Goal: Transaction & Acquisition: Purchase product/service

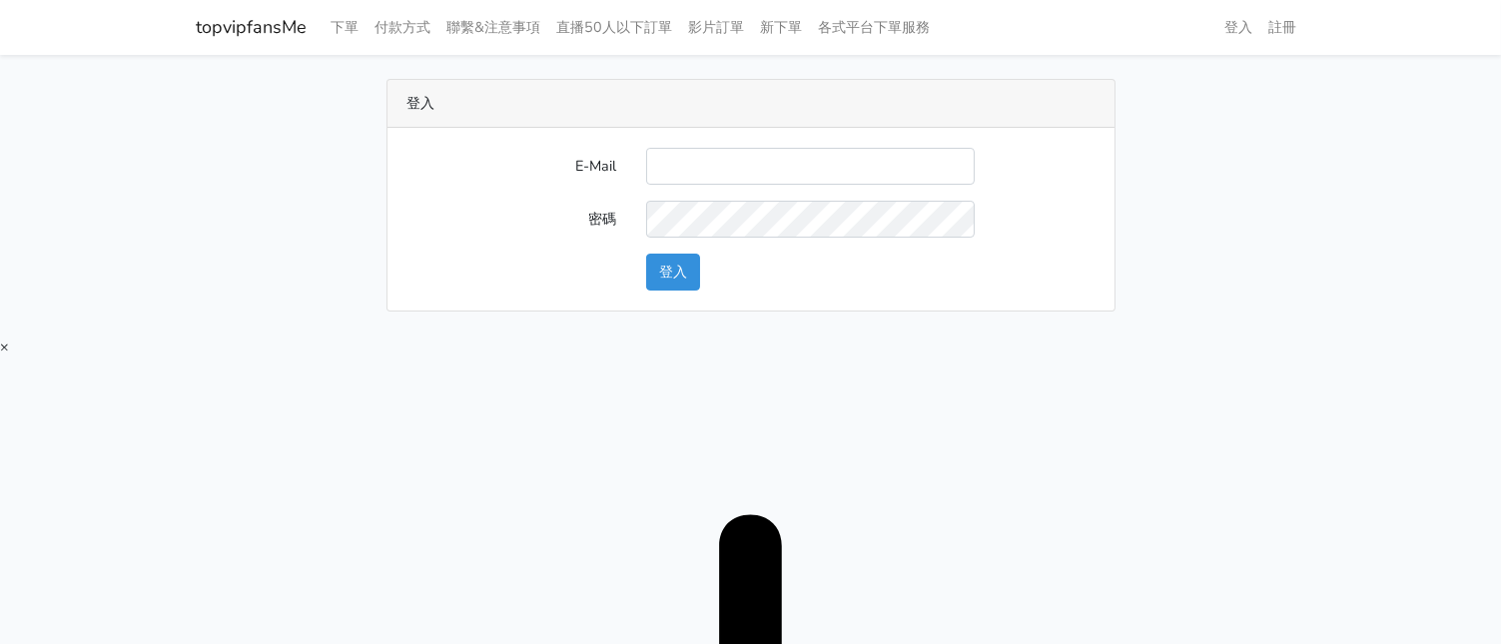
type input "[EMAIL_ADDRESS][DOMAIN_NAME]"
click at [663, 266] on button "登入" at bounding box center [673, 272] width 54 height 37
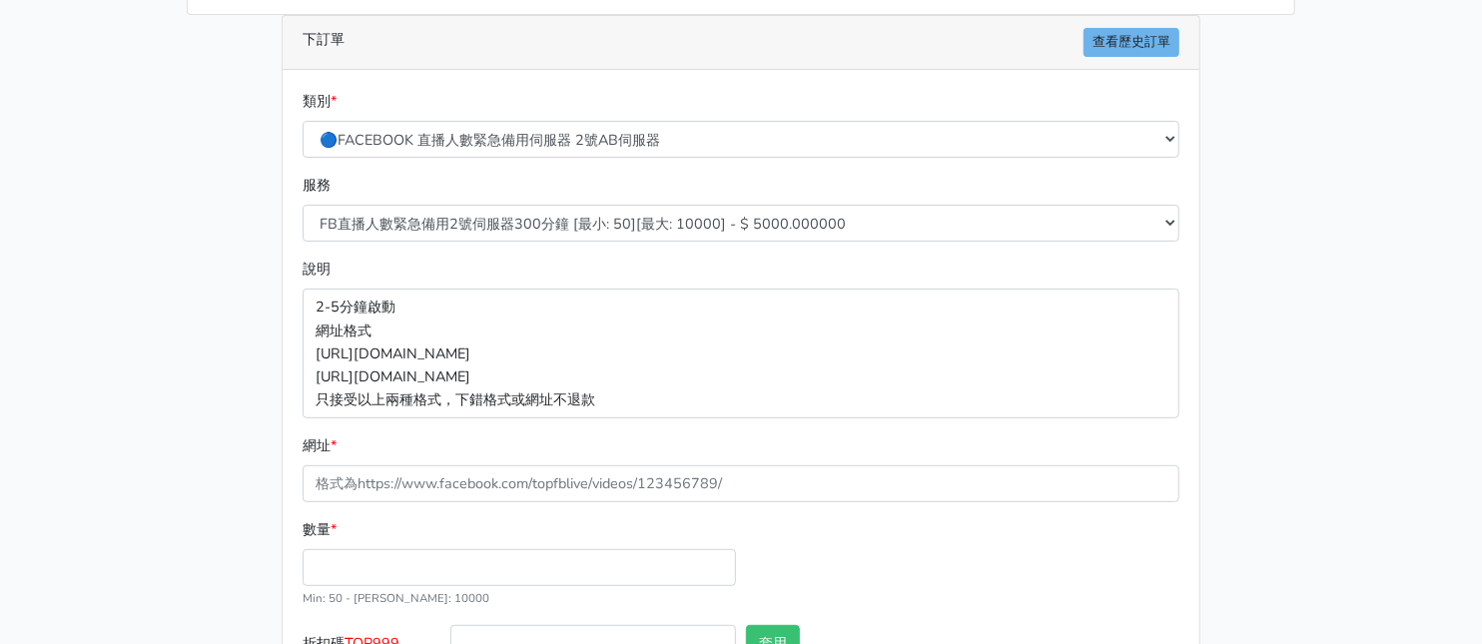
scroll to position [373, 0]
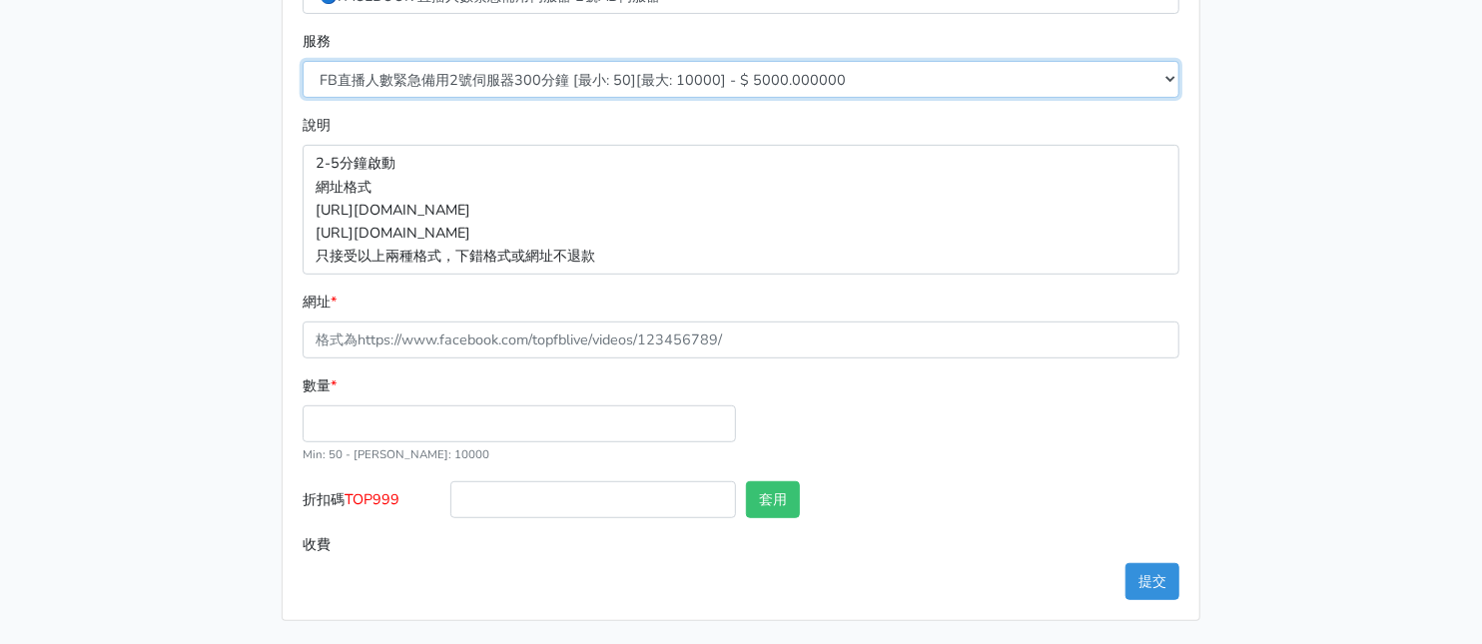
click at [688, 66] on select "FB直播人數緊急備用2號伺服器300分鐘 [最小: 50][最大: 10000] - $ 5000.000000 FB直播人數緊急備用2號伺服器60分鐘 [最…" at bounding box center [741, 79] width 877 height 37
select select "577"
click at [303, 61] on select "FB直播人數緊急備用2號伺服器300分鐘 [最小: 50][最大: 10000] - $ 5000.000000 FB直播人數緊急備用2號伺服器60分鐘 [最…" at bounding box center [741, 79] width 877 height 37
click at [543, 89] on select "FB直播人數緊急備用2號伺服器300分鐘 [最小: 50][最大: 10000] - $ 5000.000000 FB直播人數緊急備用2號伺服器60分鐘 [最…" at bounding box center [741, 79] width 877 height 37
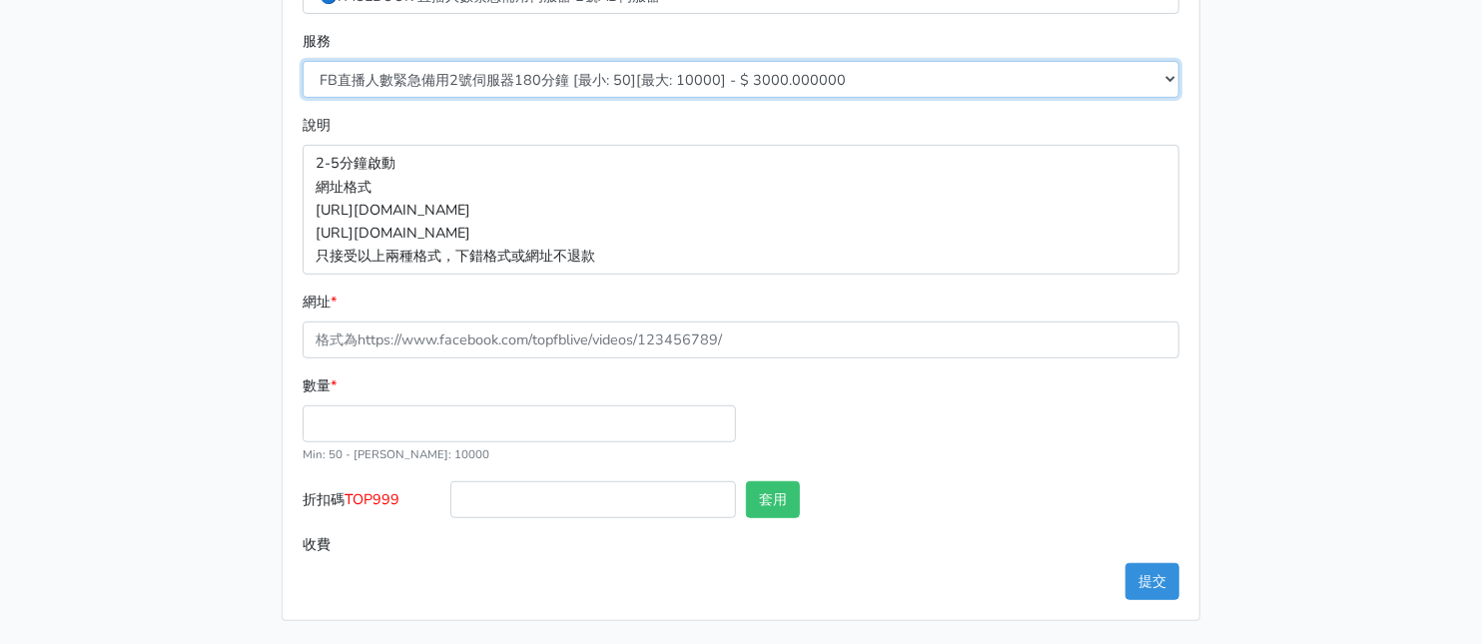
click at [543, 89] on select "FB直播人數緊急備用2號伺服器300分鐘 [最小: 50][最大: 10000] - $ 5000.000000 FB直播人數緊急備用2號伺服器60分鐘 [最…" at bounding box center [741, 79] width 877 height 37
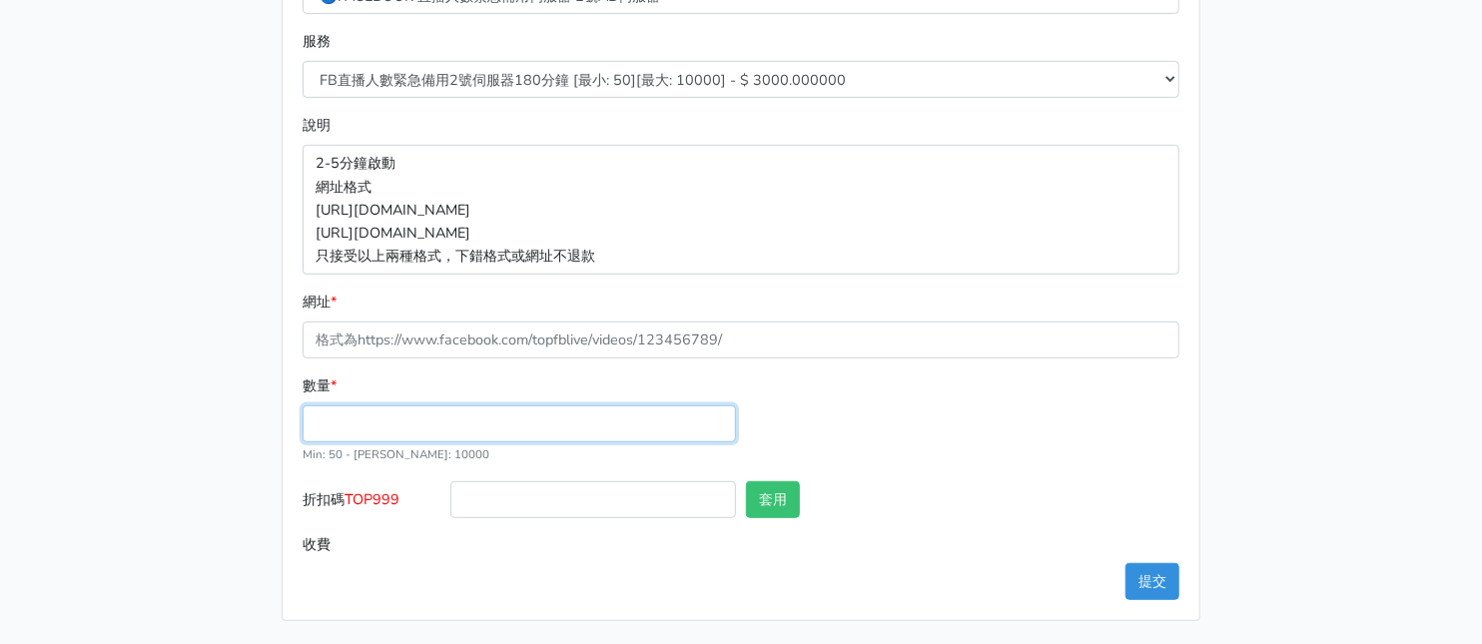
click at [377, 423] on input "數量 *" at bounding box center [520, 424] width 434 height 37
type input "50"
type input "150.000"
click at [369, 504] on span "TOP999" at bounding box center [372, 499] width 55 height 20
click at [450, 504] on input "折扣碼 TOP999" at bounding box center [593, 499] width 286 height 37
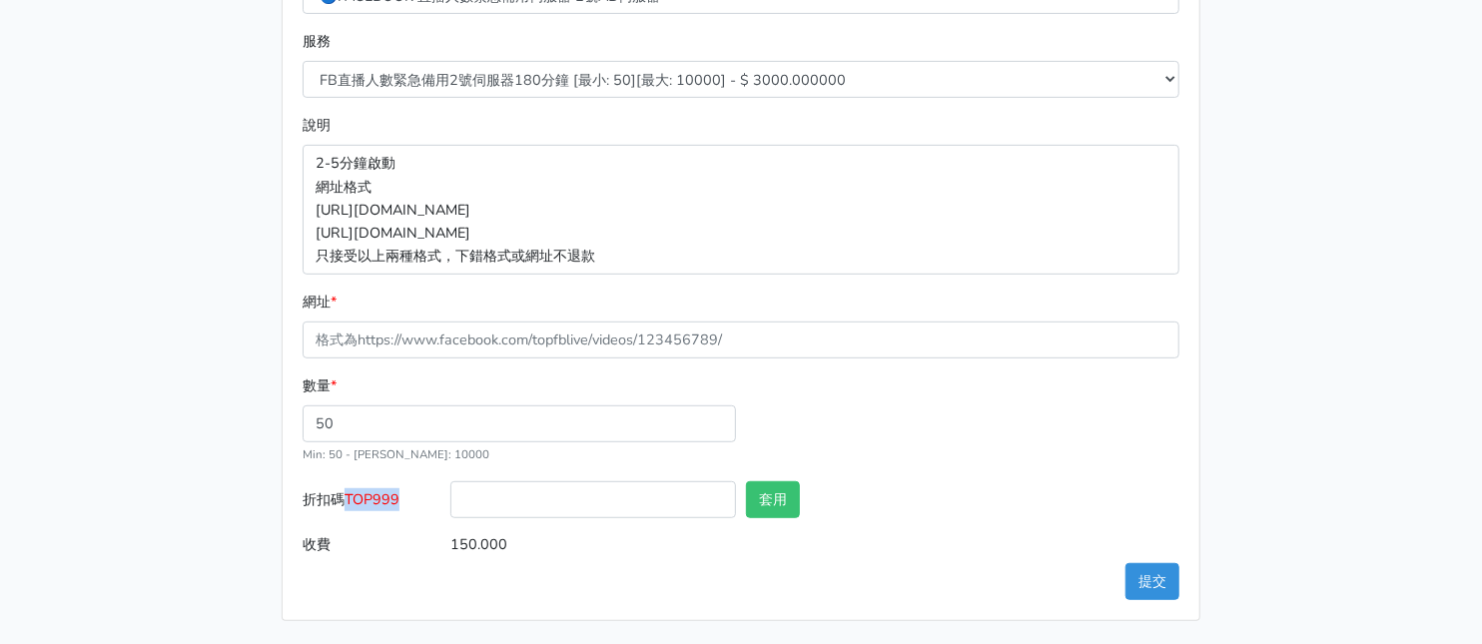
click at [370, 504] on span "TOP999" at bounding box center [372, 499] width 55 height 20
click at [450, 504] on input "折扣碼 TOP999" at bounding box center [593, 499] width 286 height 37
copy span "TOP999"
drag, startPoint x: 586, startPoint y: 497, endPoint x: 612, endPoint y: 496, distance: 26.0
click at [586, 497] on input "折扣碼 TOP999" at bounding box center [593, 499] width 286 height 37
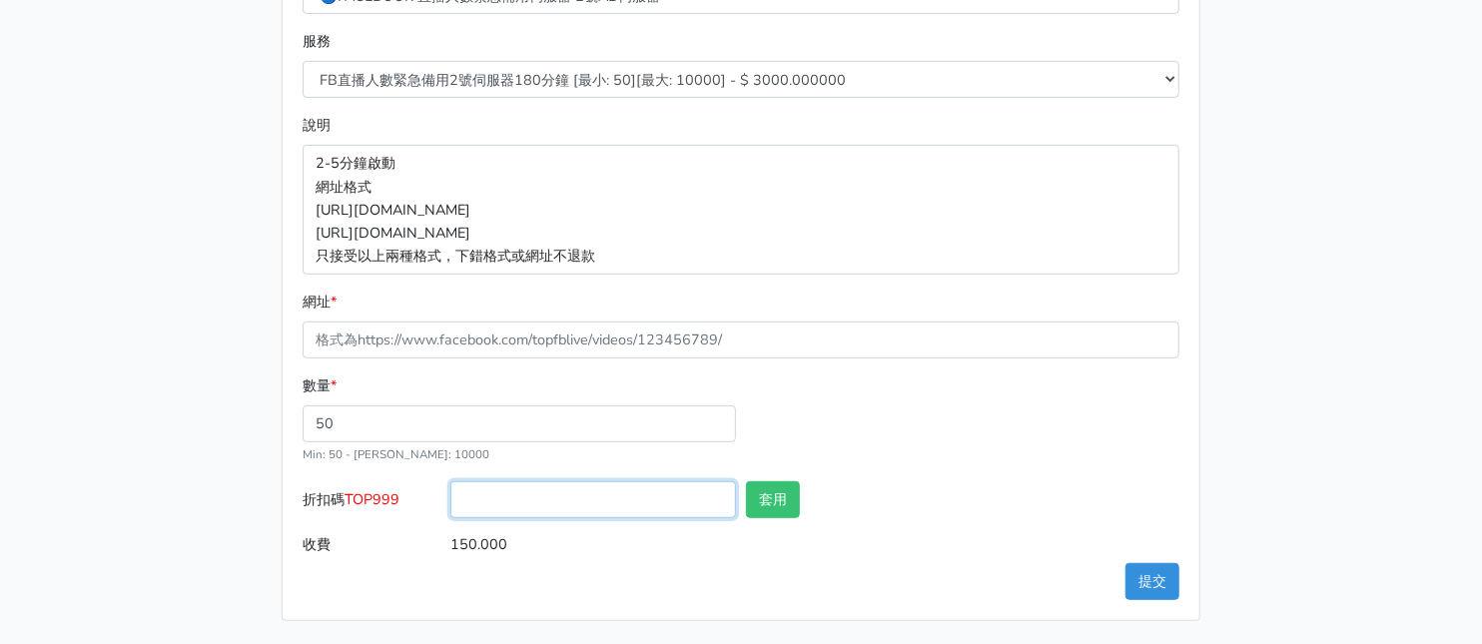
paste input "TOP999"
type input "TOP999"
click at [787, 507] on button "套用" at bounding box center [773, 499] width 54 height 37
type input "套用失敗"
click at [987, 407] on div "數量 * 50 Min: 50 - [PERSON_NAME]: 10000" at bounding box center [741, 428] width 887 height 107
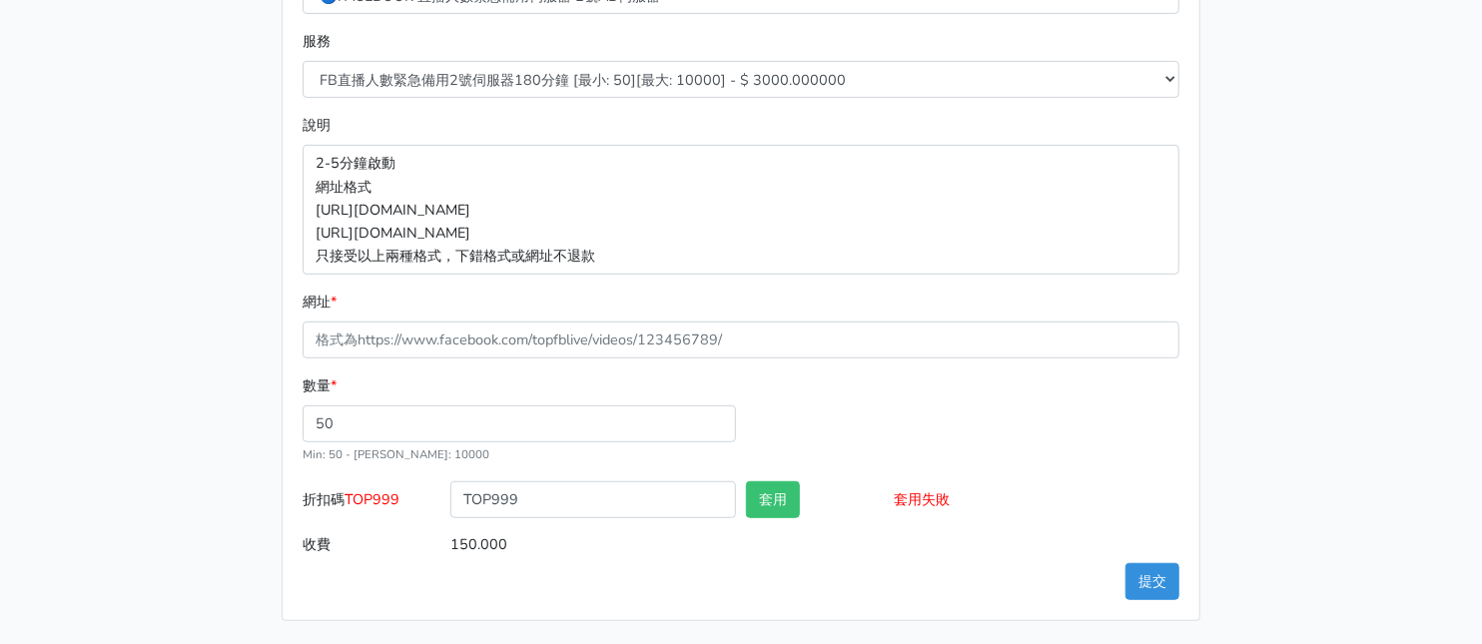
click at [1277, 63] on div "8/16 新增FACEBOOK臉書直播人數緊急伺服器J1 8/27新增FACEBOOK臉書直播人數緊急備用伺服器30人20人 伺服器J2、J3 直播投放廣告粉…" at bounding box center [741, 163] width 1139 height 915
drag, startPoint x: 511, startPoint y: 314, endPoint x: 522, endPoint y: 317, distance: 11.4
click at [517, 313] on div "網址 *" at bounding box center [741, 325] width 877 height 68
click at [135, 288] on main "8/16 新增FACEBOOK臉書直播人數緊急伺服器J1 8/27新增FACEBOOK臉書直播人數緊急備用伺服器30人20人 伺服器J2、J3 直播投放廣告粉…" at bounding box center [741, 163] width 1482 height 963
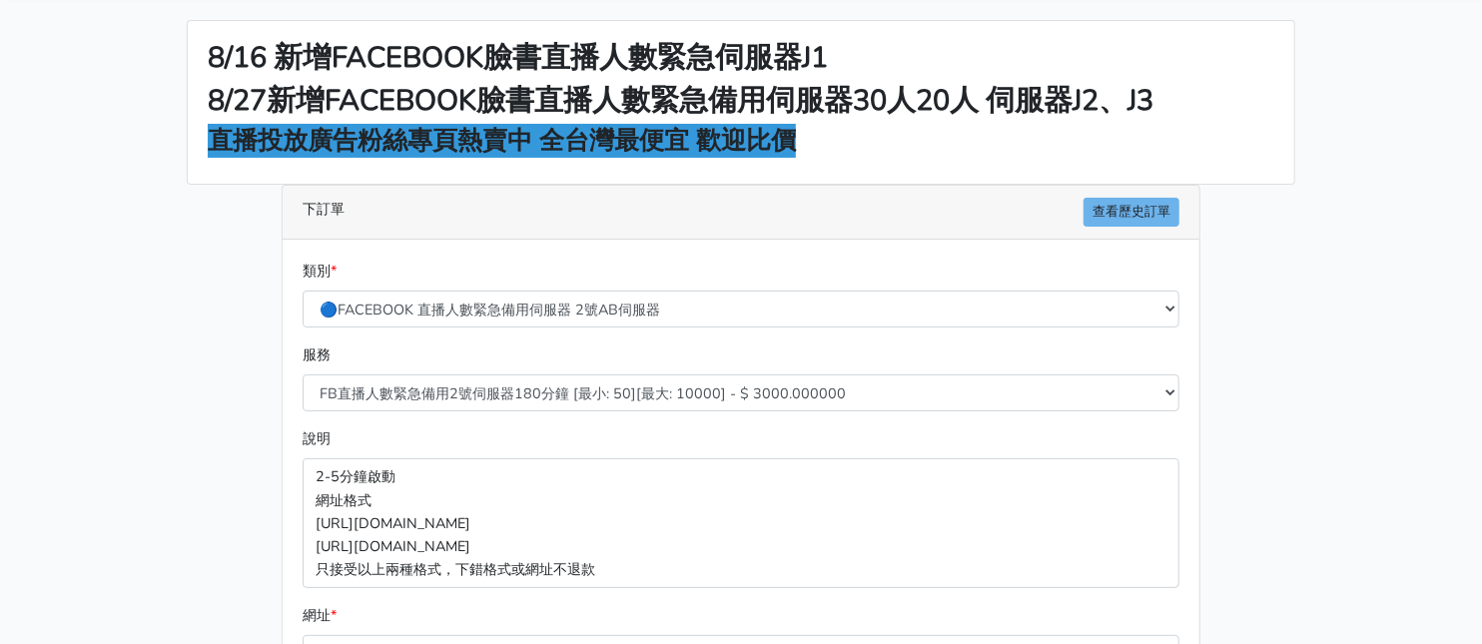
scroll to position [0, 0]
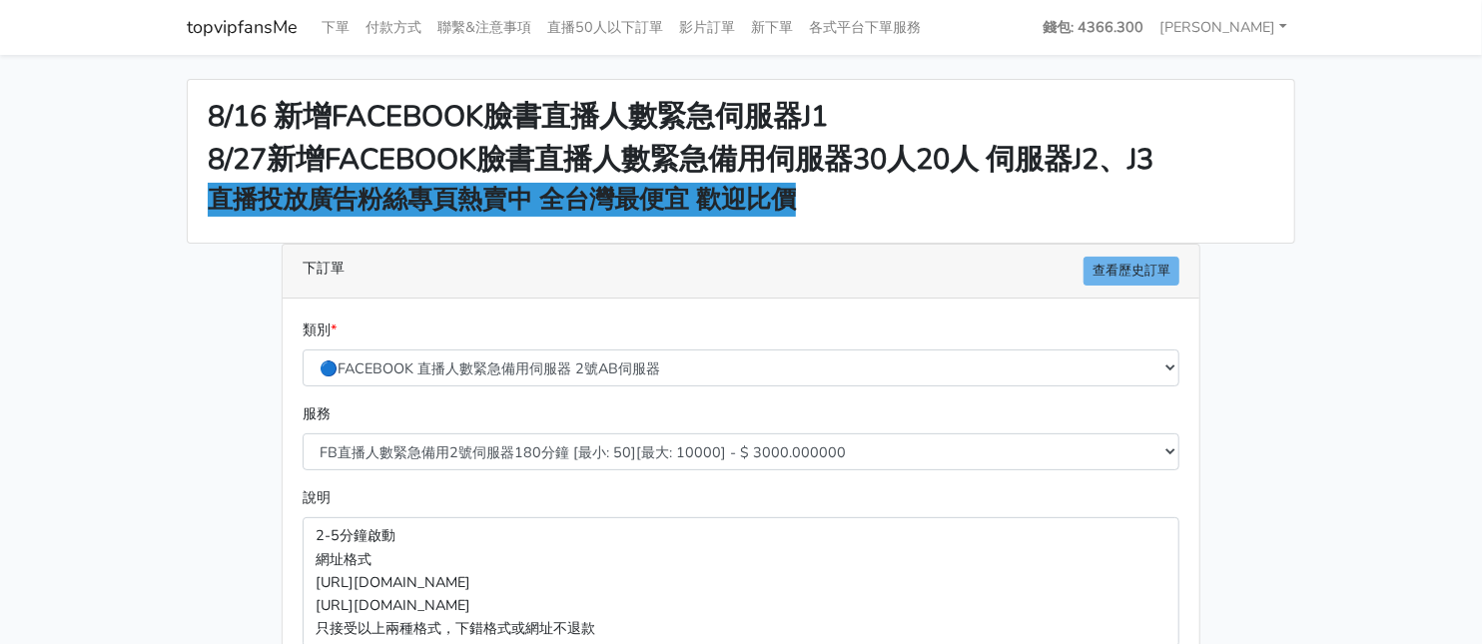
click at [1351, 326] on main "8/16 新增FACEBOOK臉書直播人數緊急伺服器J1 8/27新增FACEBOOK臉書直播人數緊急備用伺服器30人20人 伺服器J2、J3 直播投放廣告粉…" at bounding box center [741, 536] width 1482 height 963
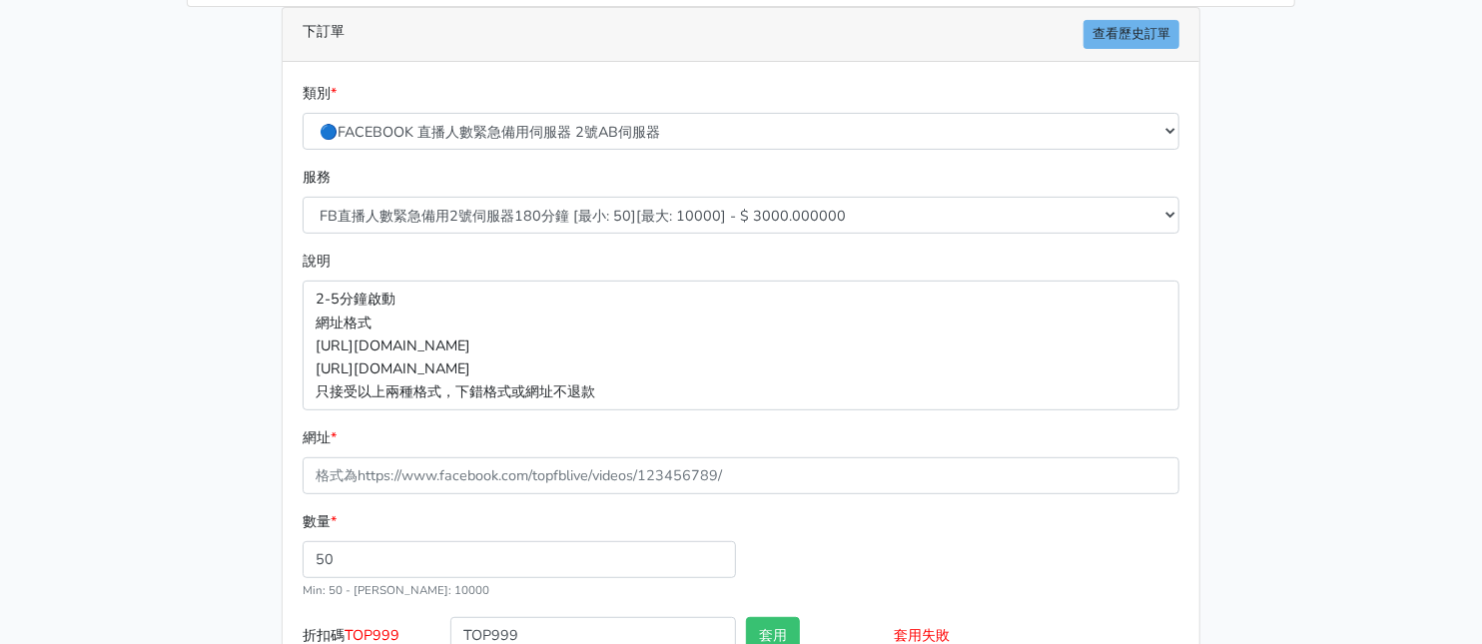
scroll to position [373, 0]
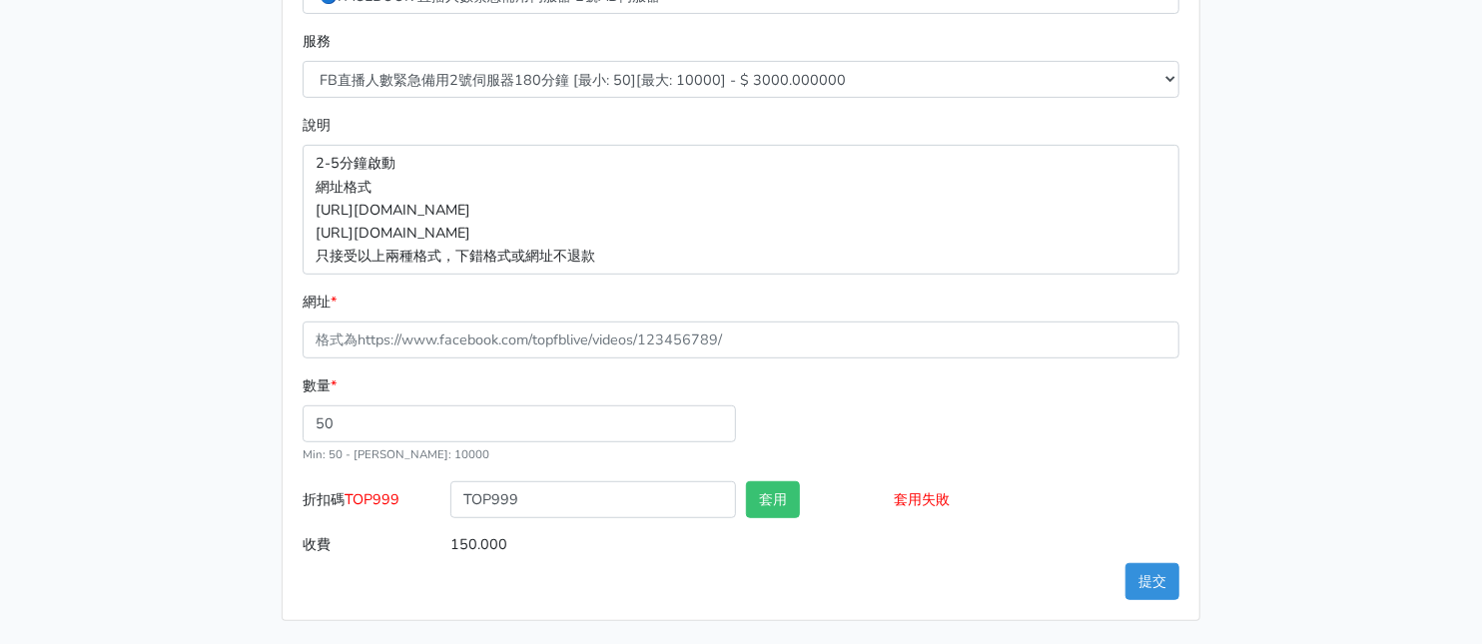
drag, startPoint x: 1303, startPoint y: 100, endPoint x: 1182, endPoint y: 69, distance: 124.8
click at [1303, 100] on div "8/16 新增FACEBOOK臉書直播人數緊急伺服器J1 8/27新增FACEBOOK臉書直播人數緊急備用伺服器30人20人 伺服器J2、J3 直播投放廣告粉…" at bounding box center [741, 163] width 1139 height 915
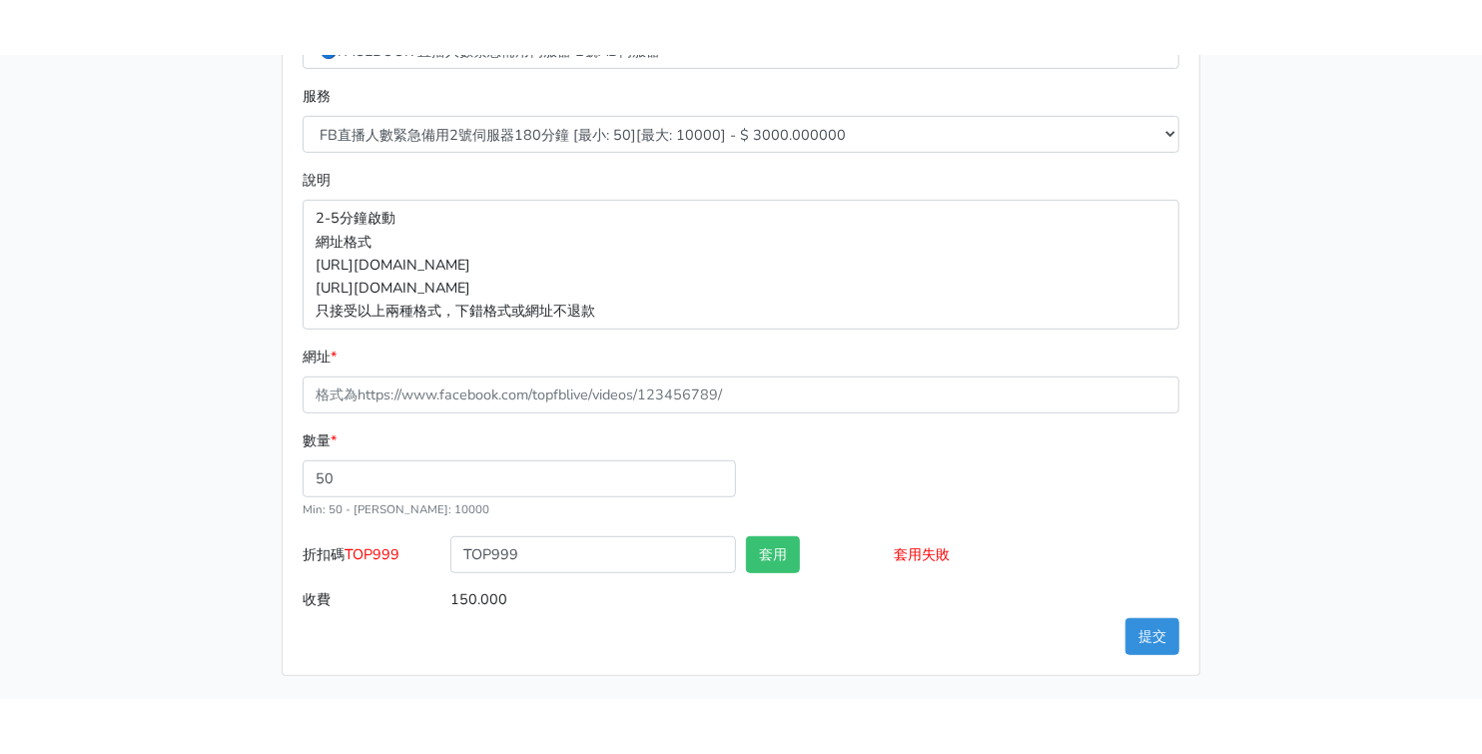
scroll to position [264, 0]
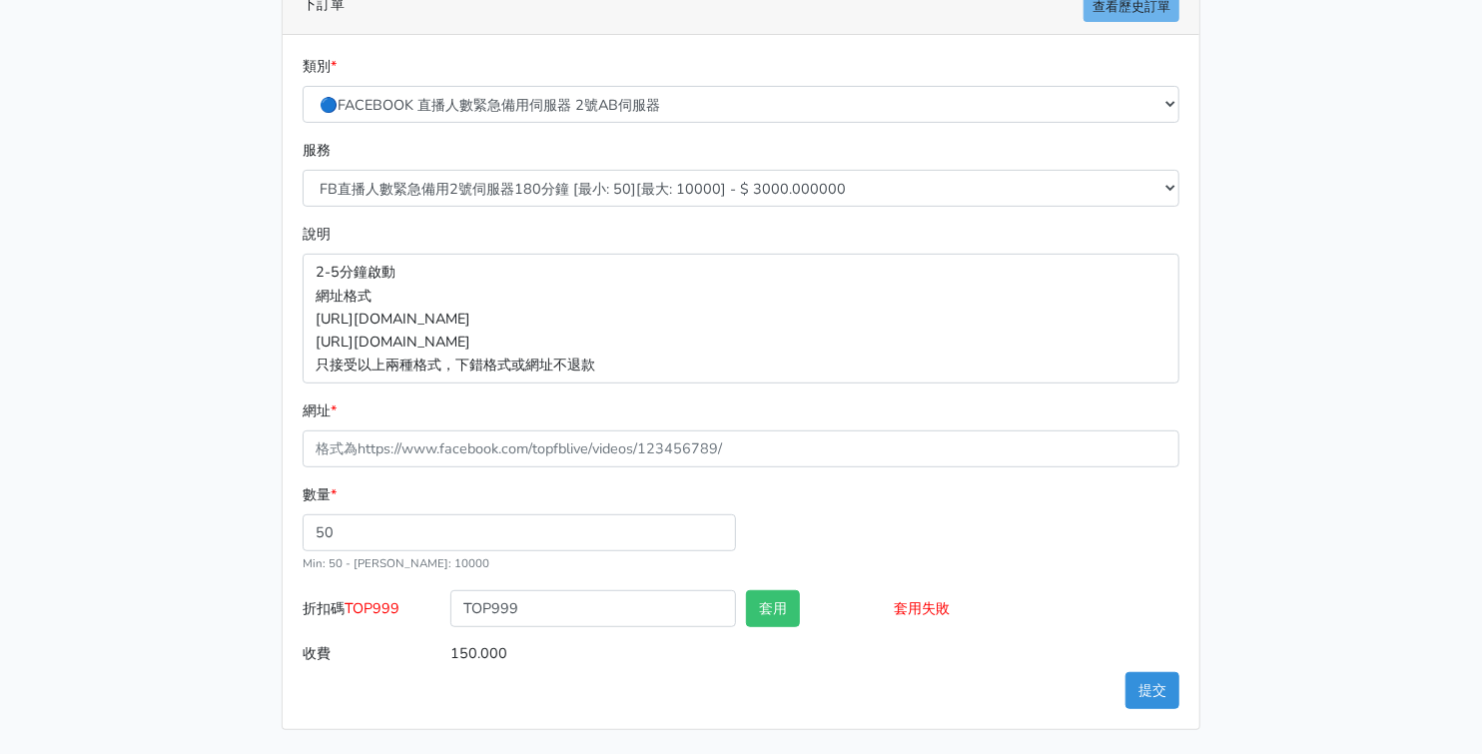
click at [467, 474] on form "類別 * 🔵FACEBOOK 直播人數緊急備用伺服器 2號AB伺服器 🔵FACEBOOK 網軍專用貼文留言 安全保密 🔵9/30 FACEBOOK 直播人數緩…" at bounding box center [741, 363] width 877 height 617
click at [488, 431] on input "網址 *" at bounding box center [741, 449] width 877 height 37
paste input "[URL][DOMAIN_NAME]"
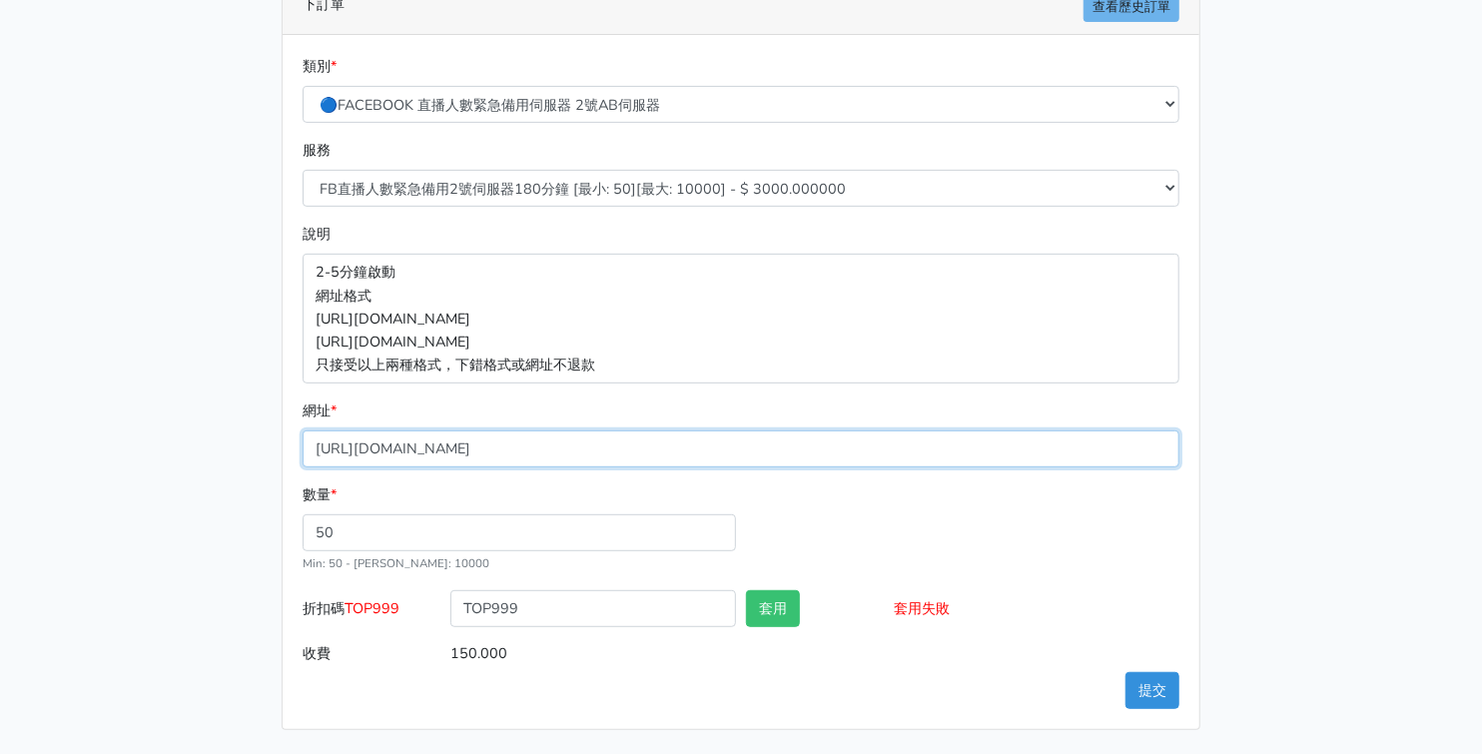
type input "[URL][DOMAIN_NAME]"
click at [951, 518] on div "數量 * 50 Min: 50 - [PERSON_NAME]: 10000" at bounding box center [741, 536] width 887 height 107
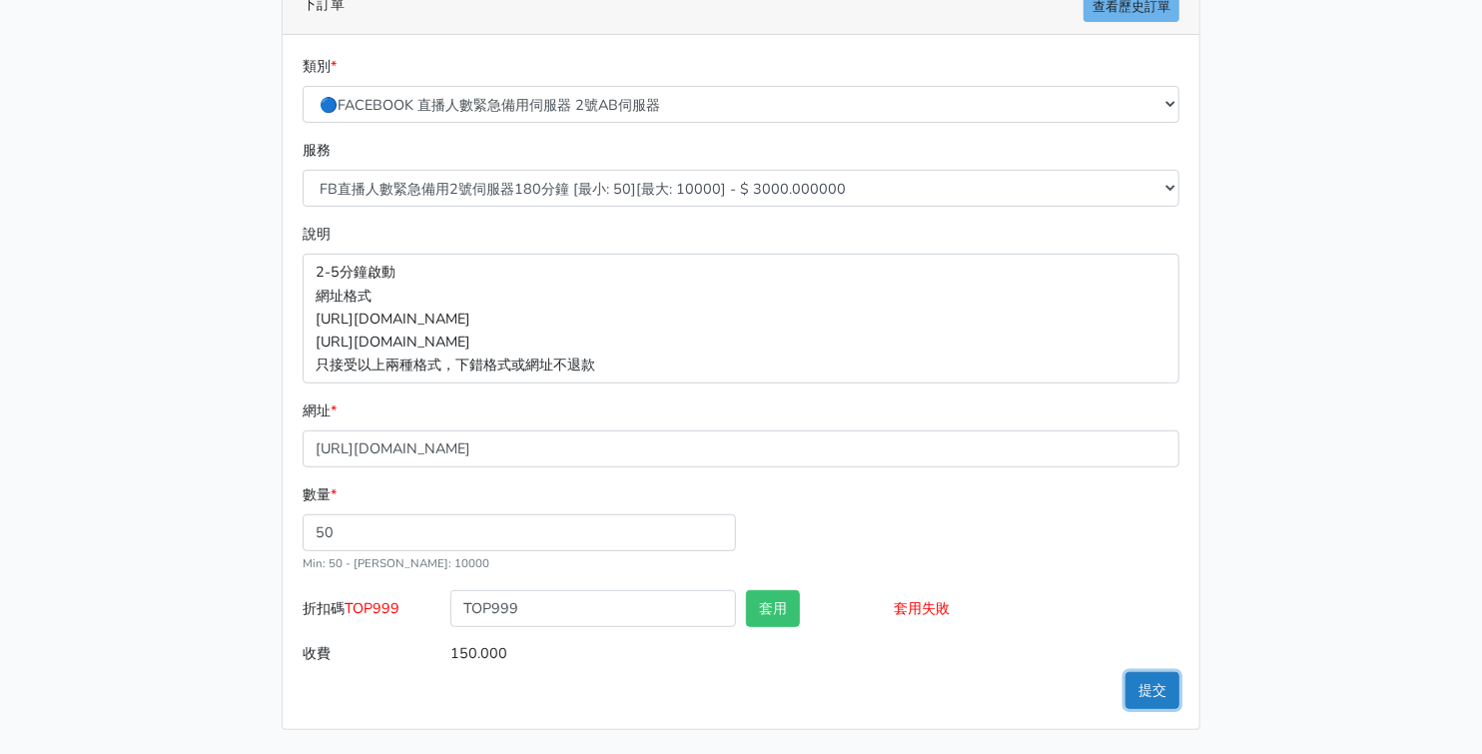
click at [1161, 643] on button "提交" at bounding box center [1153, 690] width 54 height 37
